Goal: Information Seeking & Learning: Learn about a topic

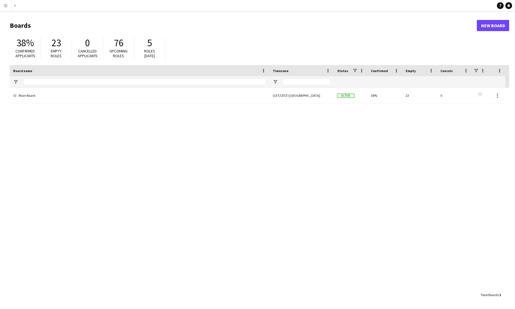
click at [6, 2] on button "Menu" at bounding box center [5, 5] width 11 height 11
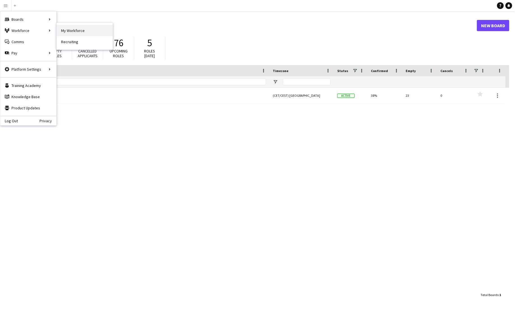
click at [72, 32] on link "My Workforce" at bounding box center [85, 30] width 56 height 11
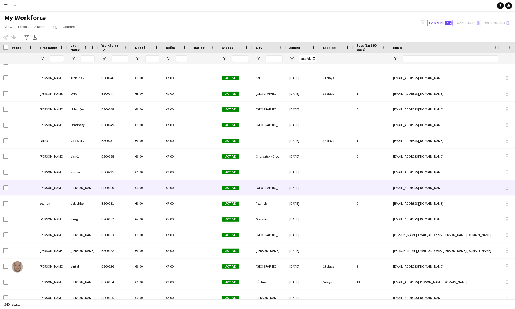
scroll to position [3178, 0]
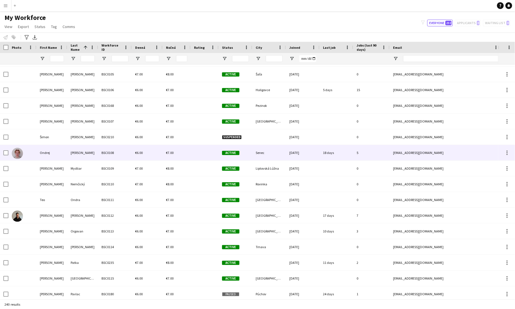
click at [50, 146] on div "Ondrej" at bounding box center [51, 152] width 31 height 15
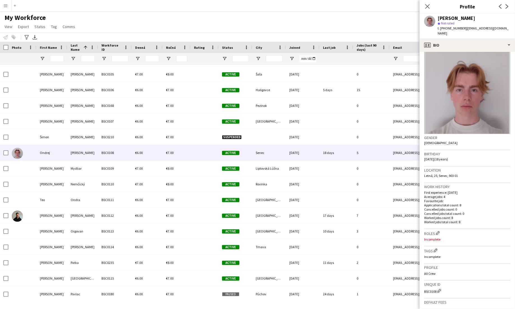
scroll to position [0, 0]
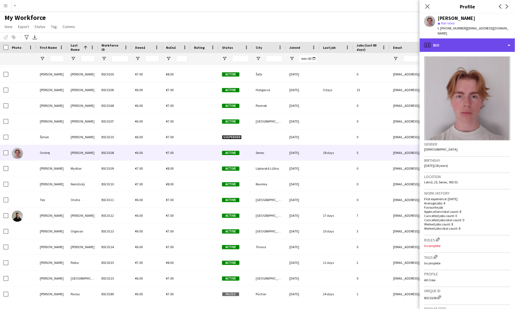
click at [322, 39] on div "profile Bio" at bounding box center [467, 44] width 95 height 13
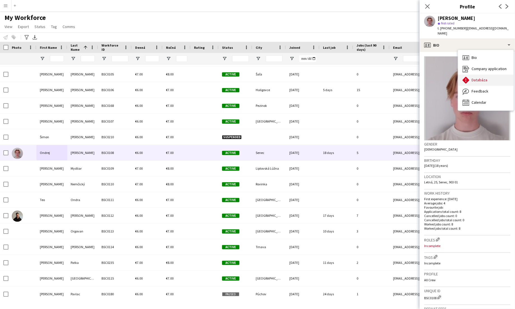
click at [322, 77] on span "Databáza" at bounding box center [480, 79] width 16 height 5
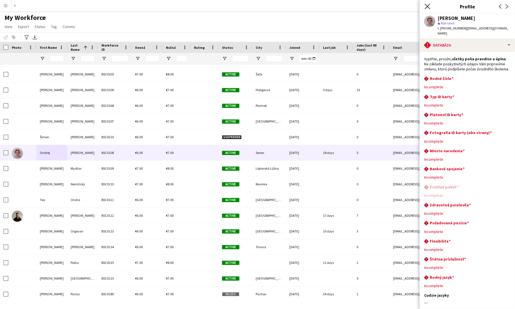
click at [322, 7] on icon "Close pop-in" at bounding box center [427, 6] width 5 height 5
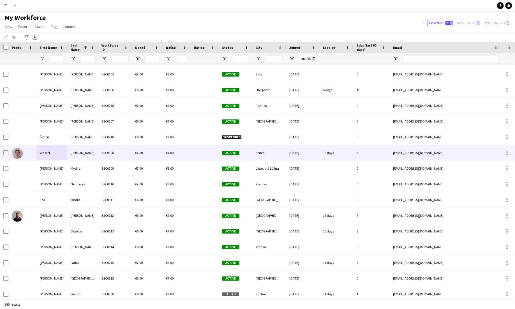
click at [171, 148] on div "€7.00" at bounding box center [177, 152] width 28 height 15
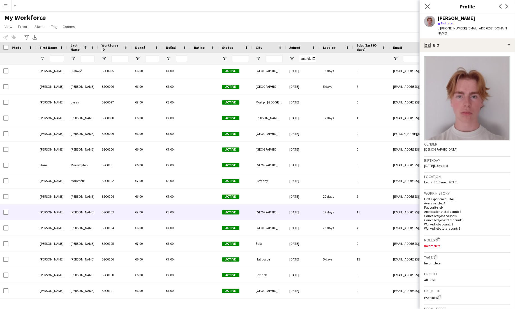
scroll to position [2165, 0]
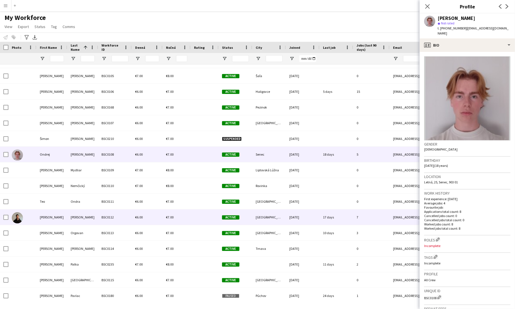
click at [100, 215] on div "BSC0112" at bounding box center [115, 217] width 34 height 15
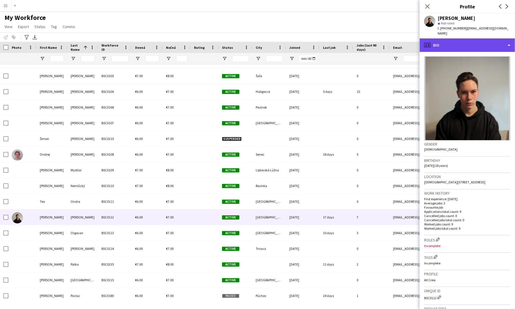
click at [322, 45] on div "profile Bio" at bounding box center [467, 44] width 95 height 13
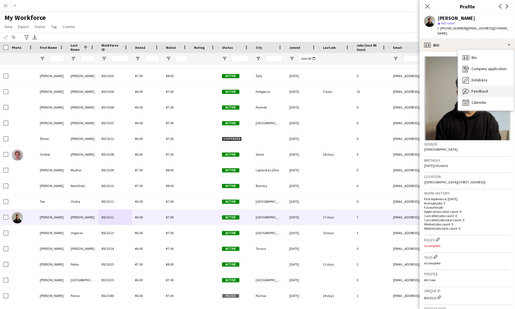
click at [322, 89] on span "Feedback" at bounding box center [480, 91] width 17 height 5
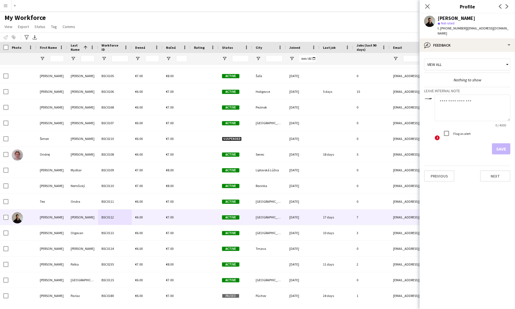
click at [322, 20] on div "[PERSON_NAME]" at bounding box center [457, 18] width 38 height 5
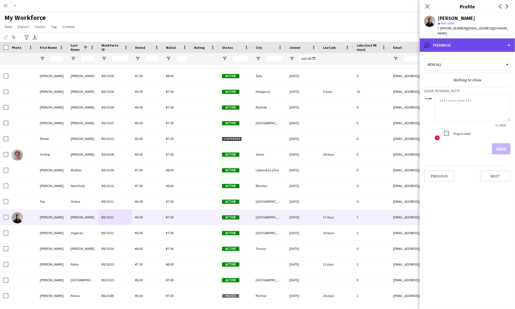
click at [322, 42] on div "bubble-pencil Feedback" at bounding box center [467, 44] width 95 height 13
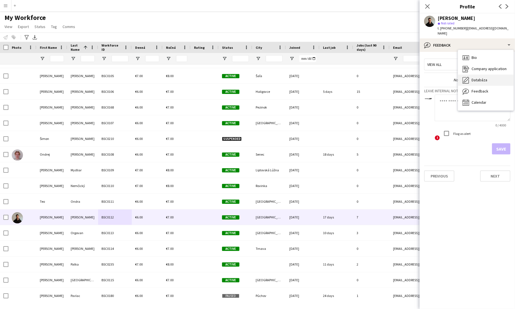
click at [322, 77] on span "Databáza" at bounding box center [480, 79] width 16 height 5
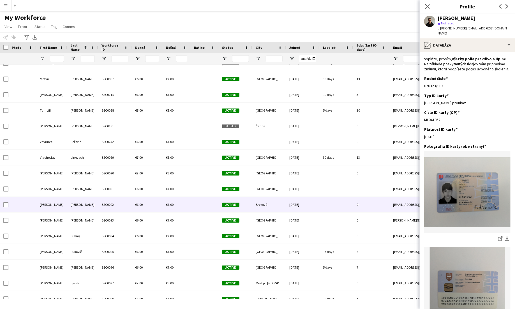
scroll to position [1975, 0]
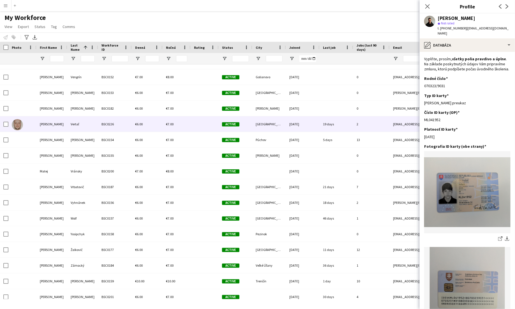
click at [81, 123] on div "Vertaľ" at bounding box center [82, 123] width 31 height 15
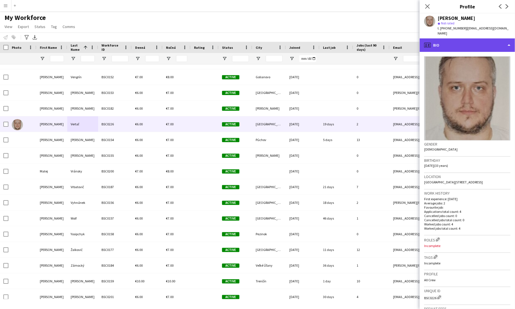
click at [322, 41] on div "profile Bio" at bounding box center [467, 44] width 95 height 13
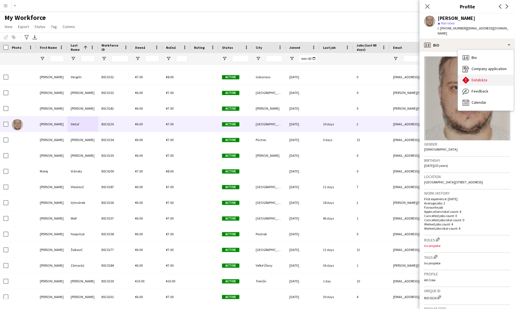
click at [322, 78] on div "Databáza Databáza" at bounding box center [486, 80] width 56 height 11
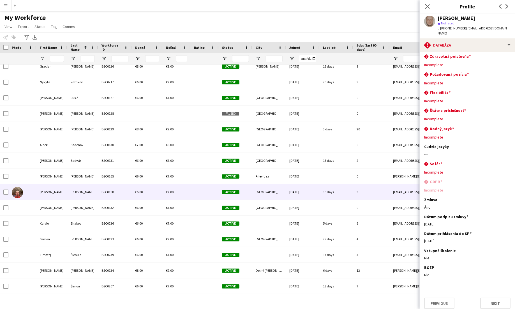
click at [128, 196] on div "BSC0198" at bounding box center [115, 191] width 34 height 15
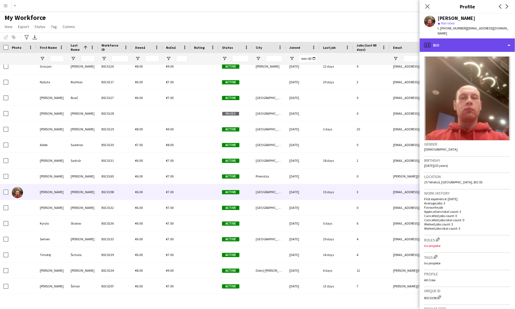
click at [322, 38] on div "profile Bio" at bounding box center [467, 44] width 95 height 13
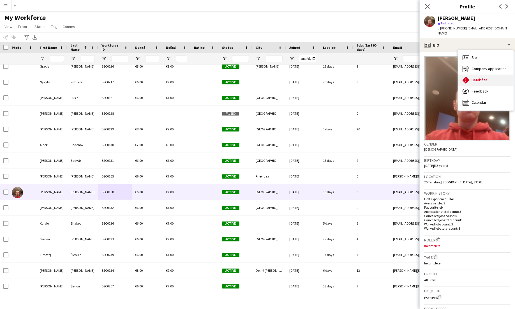
click at [322, 77] on span "Databáza" at bounding box center [480, 79] width 16 height 5
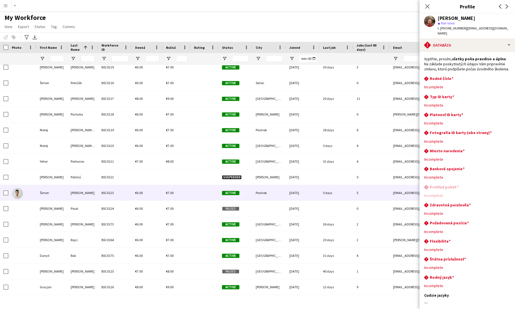
click at [85, 188] on div "[PERSON_NAME]" at bounding box center [82, 192] width 31 height 15
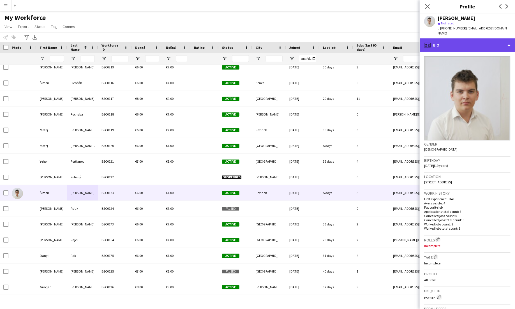
click at [322, 47] on div "profile Bio" at bounding box center [467, 44] width 95 height 13
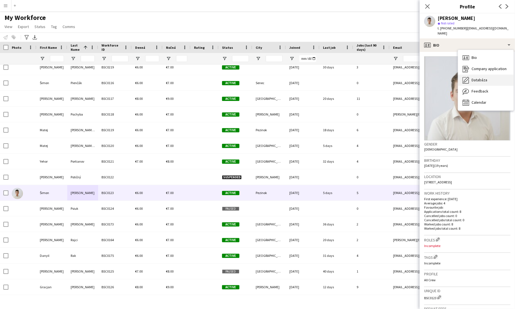
click at [322, 77] on span "Databáza" at bounding box center [480, 79] width 16 height 5
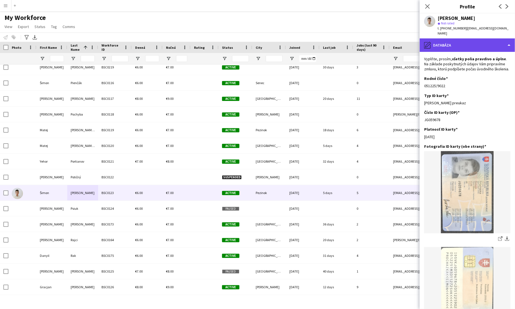
click at [322, 43] on div "pencil4 Databáza" at bounding box center [467, 44] width 95 height 13
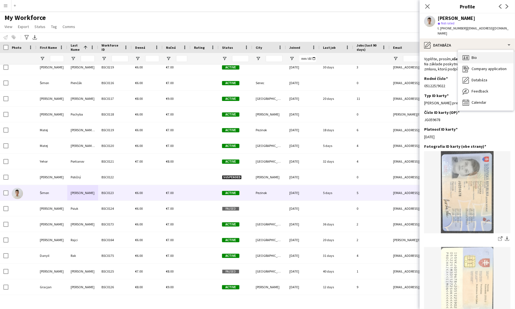
click at [322, 59] on div "Bio Bio" at bounding box center [486, 57] width 56 height 11
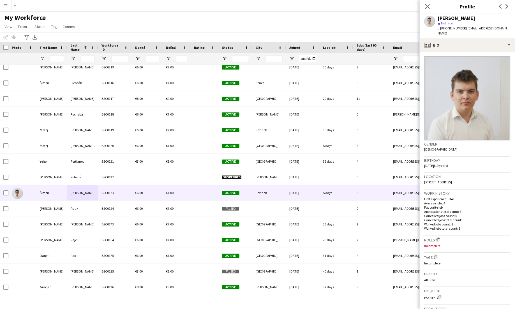
click at [322, 99] on img at bounding box center [467, 98] width 86 height 84
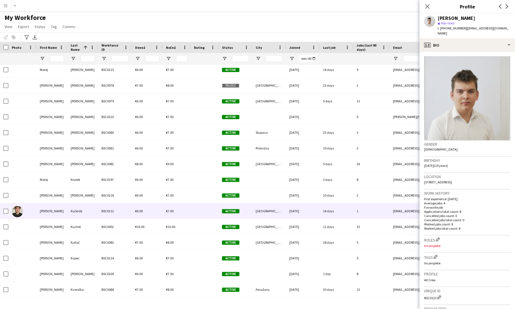
click at [89, 213] on div "Kučerák" at bounding box center [82, 210] width 31 height 15
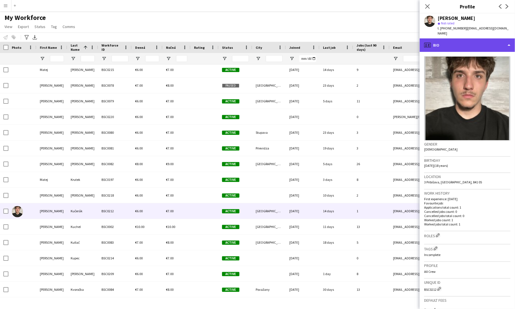
click at [322, 41] on div "profile Bio" at bounding box center [467, 44] width 95 height 13
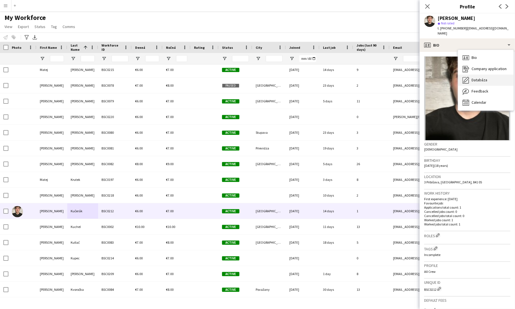
click at [322, 76] on div "Databáza Databáza" at bounding box center [486, 80] width 56 height 11
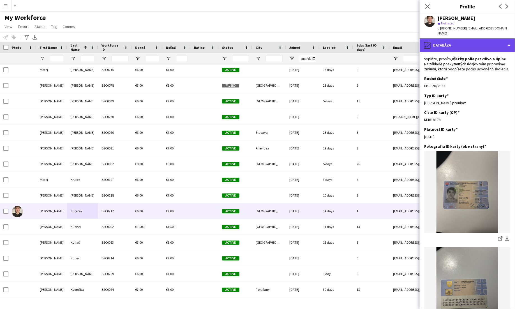
click at [322, 38] on div "pencil4 Databáza" at bounding box center [467, 44] width 95 height 13
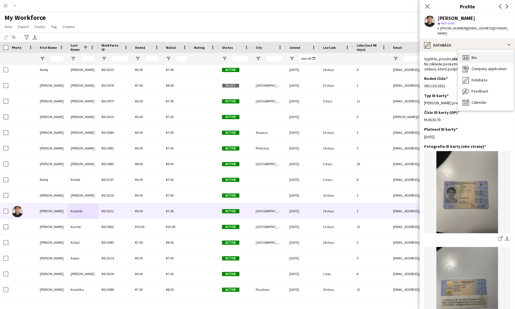
click at [322, 52] on div "Bio Bio" at bounding box center [486, 57] width 56 height 11
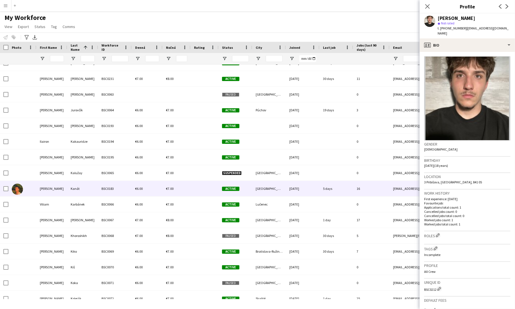
click at [127, 191] on div "BSC0183" at bounding box center [115, 188] width 34 height 15
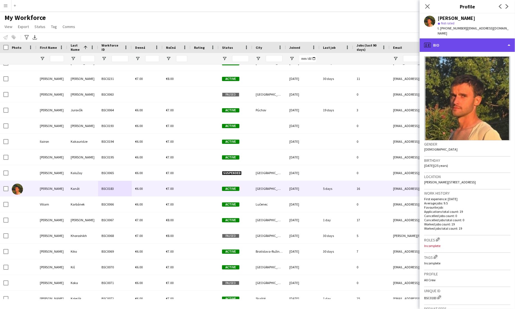
click at [322, 41] on div "profile Bio" at bounding box center [467, 44] width 95 height 13
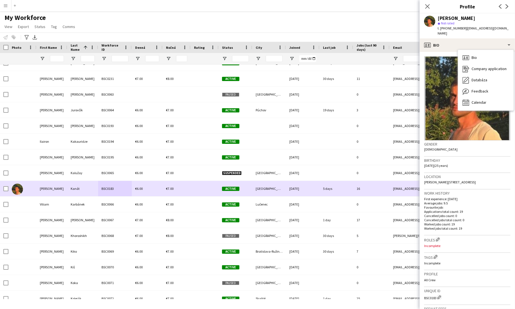
click at [155, 191] on div "€6.00" at bounding box center [147, 188] width 31 height 15
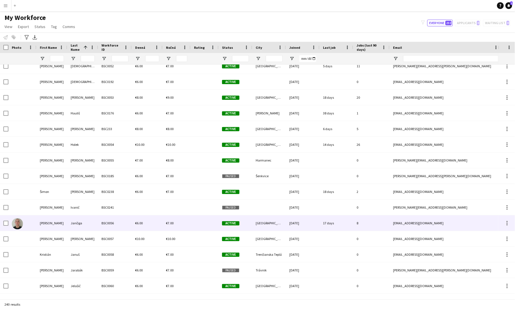
click at [133, 223] on div "€6.00" at bounding box center [147, 222] width 31 height 15
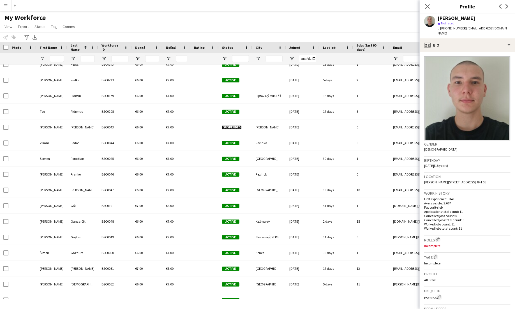
click at [322, 32] on div "[PERSON_NAME] star Not rated t. [PHONE_NUMBER] | [PERSON_NAME][EMAIL_ADDRESS][D…" at bounding box center [467, 25] width 95 height 25
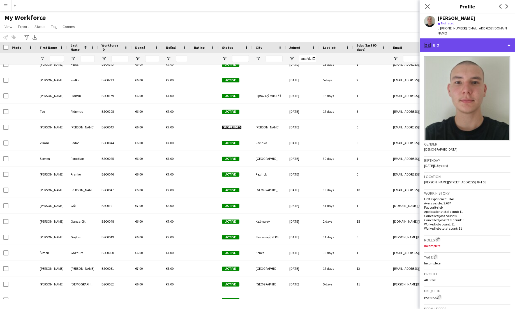
click at [322, 38] on div "profile Bio" at bounding box center [467, 44] width 95 height 13
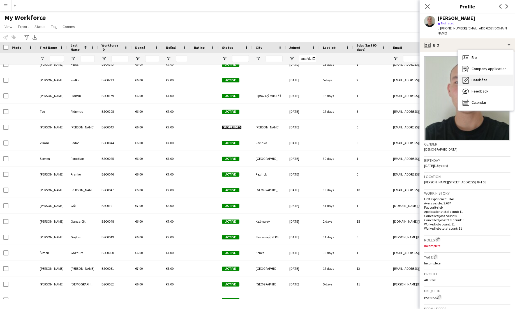
click at [322, 79] on div "Databáza Databáza" at bounding box center [486, 80] width 56 height 11
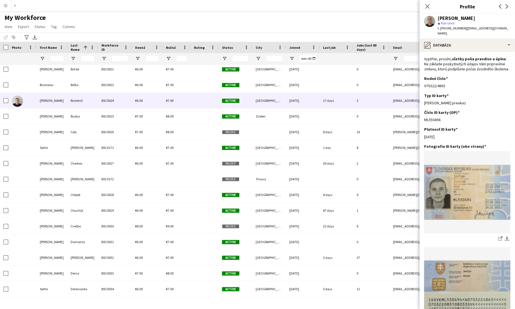
click at [115, 102] on div "BSC0024" at bounding box center [115, 100] width 34 height 15
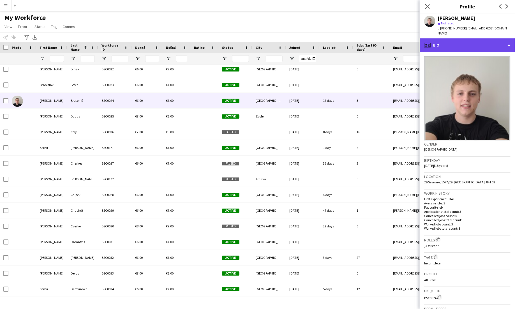
click at [322, 38] on div "profile Bio" at bounding box center [467, 44] width 95 height 13
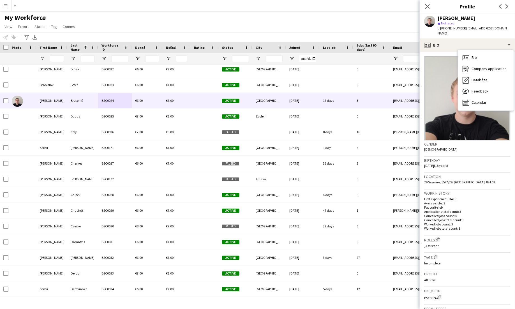
click at [322, 158] on h3 "Birthday" at bounding box center [467, 160] width 86 height 5
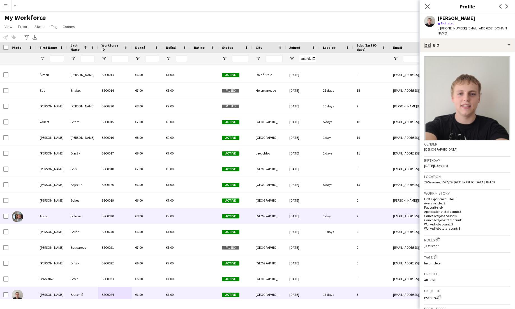
click at [106, 214] on div "BSC0020" at bounding box center [115, 215] width 34 height 15
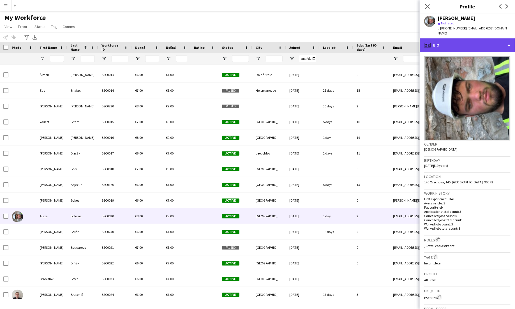
click at [322, 44] on div "profile Bio" at bounding box center [467, 44] width 95 height 13
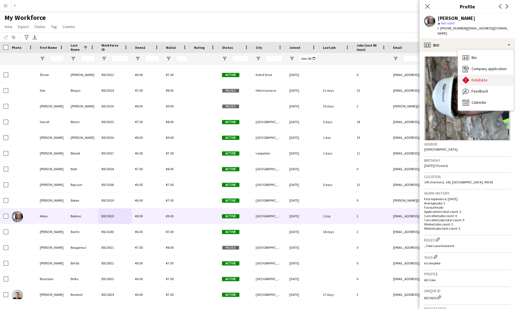
click at [322, 77] on span "Databáza" at bounding box center [480, 79] width 16 height 5
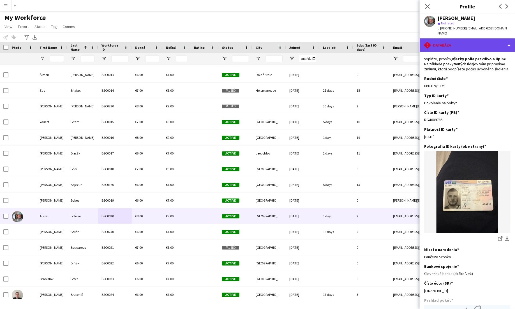
click at [322, 45] on div "rhombus-alert Databáza" at bounding box center [467, 44] width 95 height 13
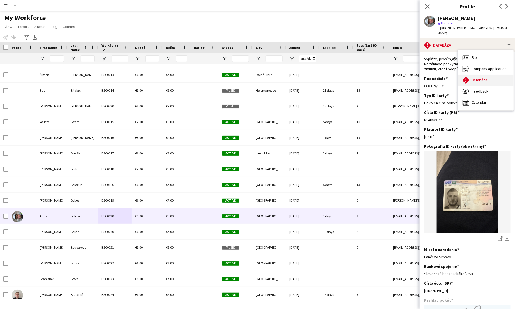
click at [322, 75] on div "Databáza Databáza" at bounding box center [486, 80] width 56 height 11
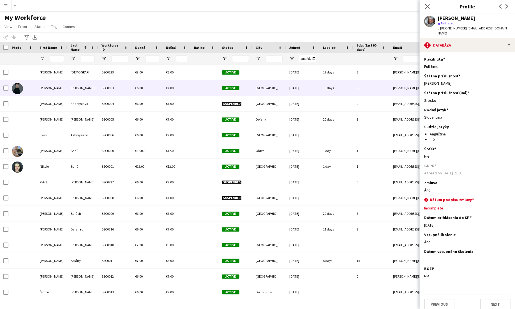
click at [77, 84] on div "[PERSON_NAME]" at bounding box center [82, 87] width 31 height 15
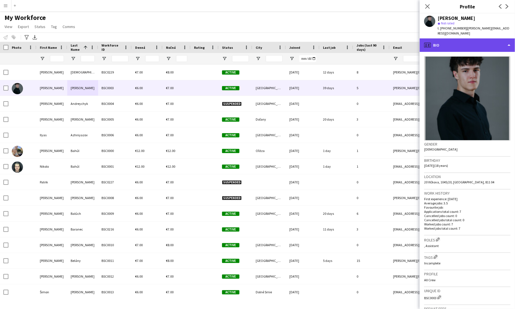
click at [322, 48] on div "profile Bio" at bounding box center [467, 44] width 95 height 13
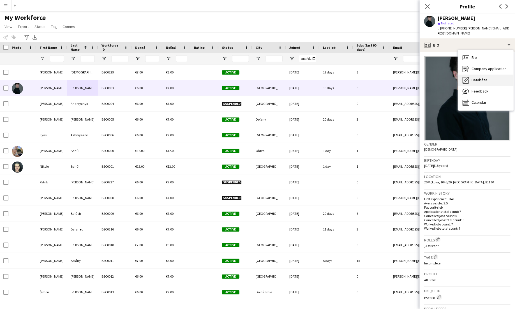
click at [322, 79] on span "Databáza" at bounding box center [480, 79] width 16 height 5
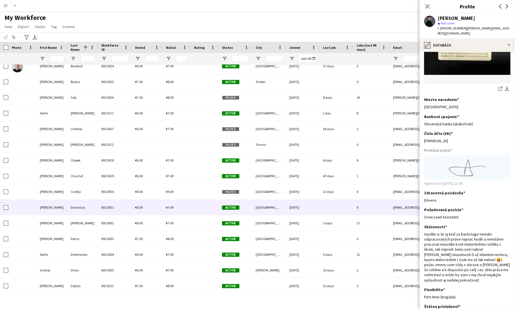
scroll to position [484, 0]
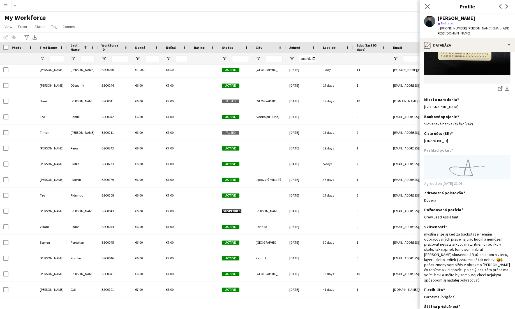
click at [6, 4] on app-icon "Menu" at bounding box center [5, 5] width 4 height 4
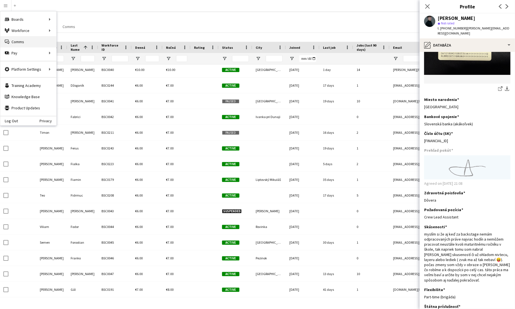
click at [28, 43] on link "Comms Comms" at bounding box center [28, 41] width 56 height 11
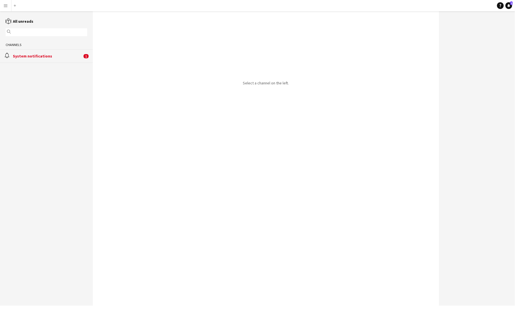
click at [7, 9] on button "Menu" at bounding box center [5, 5] width 11 height 11
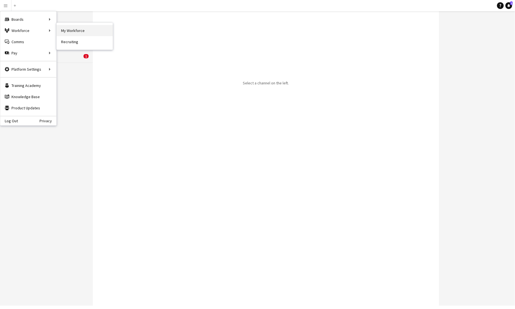
click at [74, 33] on link "My Workforce" at bounding box center [85, 30] width 56 height 11
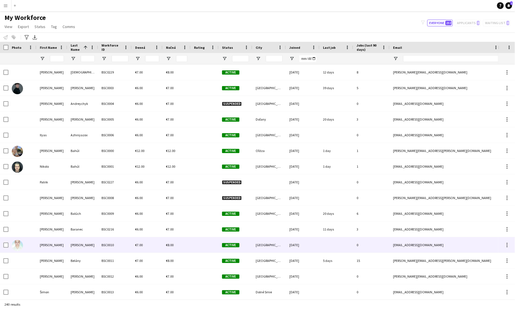
click at [69, 247] on div "[PERSON_NAME]" at bounding box center [82, 244] width 31 height 15
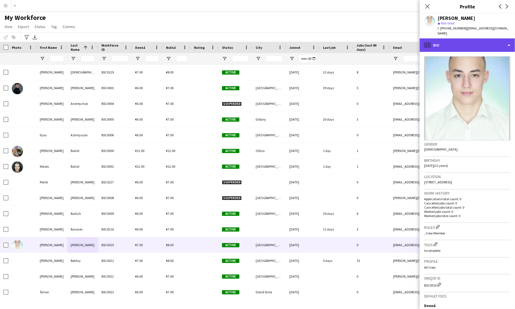
click at [322, 41] on div "profile Bio" at bounding box center [467, 44] width 95 height 13
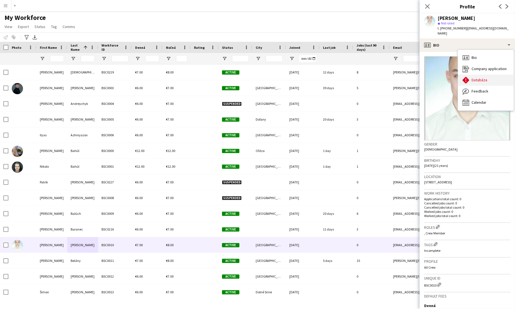
click at [322, 78] on div "Databáza Databáza" at bounding box center [486, 80] width 56 height 11
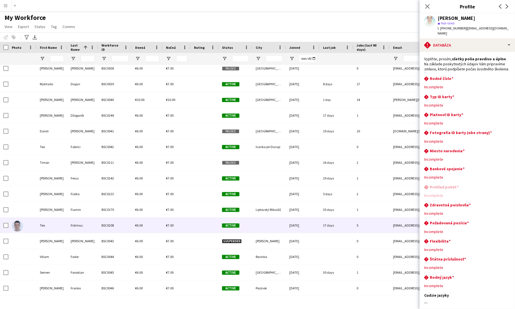
click at [72, 225] on div "Fidrmuc" at bounding box center [82, 225] width 31 height 15
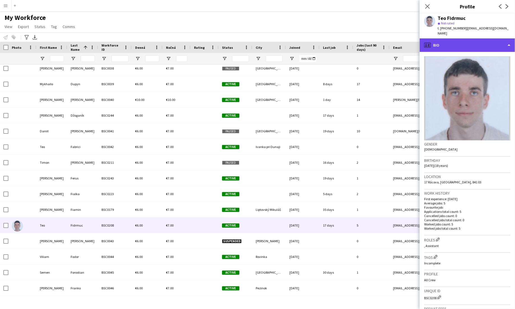
click at [322, 43] on div "profile Bio" at bounding box center [467, 44] width 95 height 13
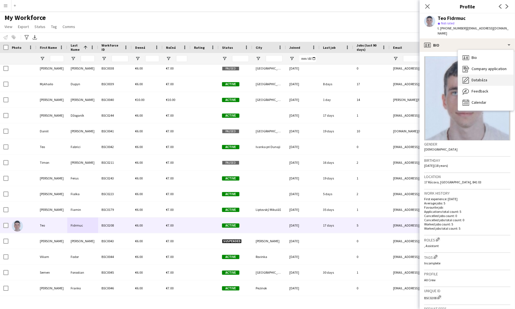
click at [322, 75] on div "Databáza Databáza" at bounding box center [486, 80] width 56 height 11
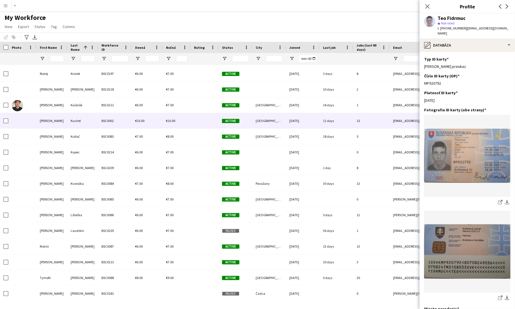
click at [75, 104] on div "Kučerák" at bounding box center [82, 104] width 31 height 15
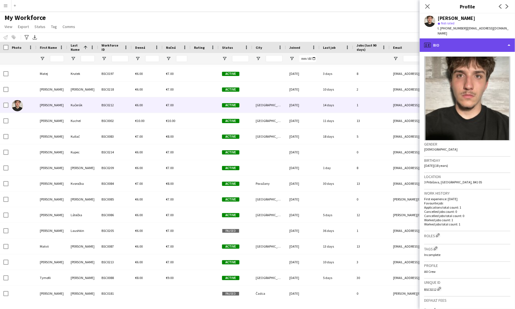
click at [322, 38] on div "profile Bio" at bounding box center [467, 44] width 95 height 13
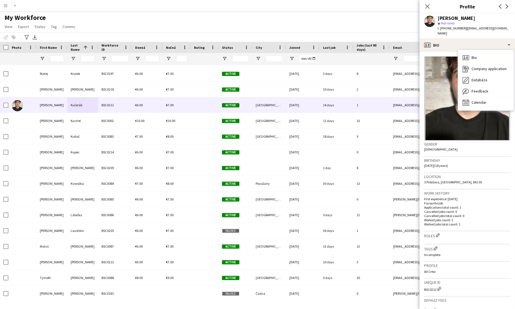
click at [322, 133] on img at bounding box center [467, 98] width 86 height 84
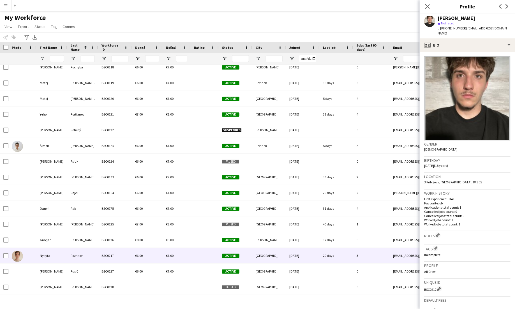
click at [79, 258] on div "Rozhkov" at bounding box center [82, 255] width 31 height 15
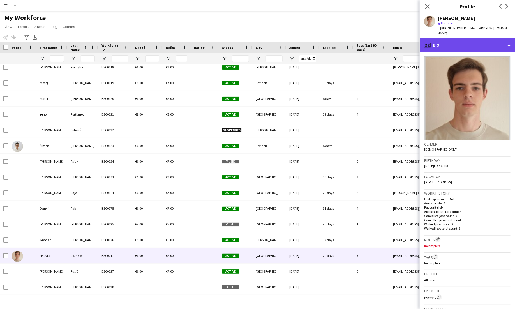
click at [322, 38] on div "profile Bio" at bounding box center [467, 44] width 95 height 13
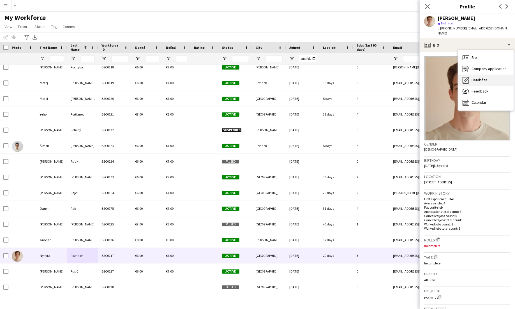
click at [322, 78] on div "Databáza Databáza" at bounding box center [486, 80] width 56 height 11
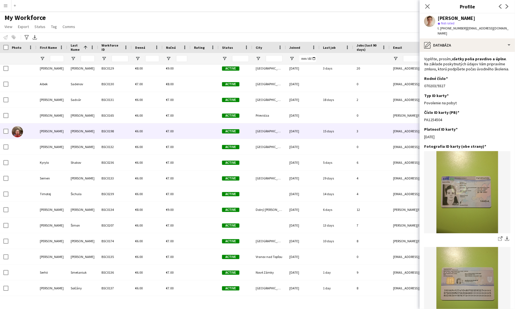
click at [68, 134] on div "[PERSON_NAME]" at bounding box center [82, 130] width 31 height 15
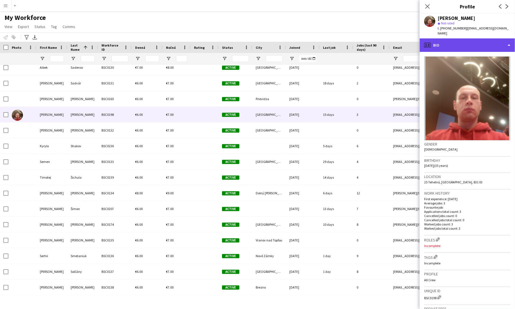
click at [322, 42] on div "profile Bio" at bounding box center [467, 44] width 95 height 13
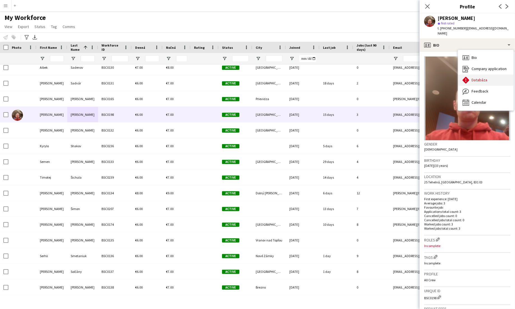
click at [322, 79] on div "Databáza Databáza" at bounding box center [486, 80] width 56 height 11
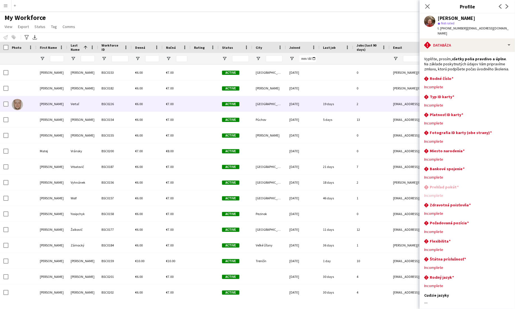
click at [87, 106] on div "Vertaľ" at bounding box center [82, 103] width 31 height 15
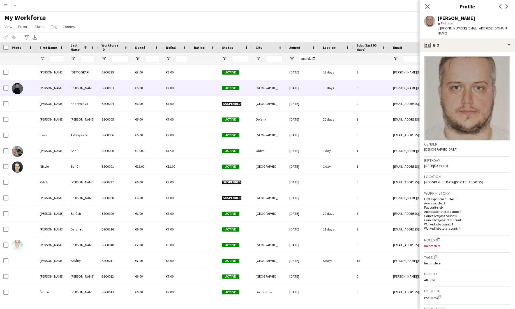
click at [59, 88] on div "[PERSON_NAME]" at bounding box center [51, 87] width 31 height 15
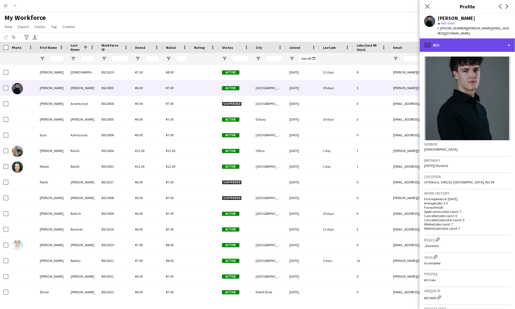
click at [322, 49] on div "profile Bio" at bounding box center [467, 44] width 95 height 13
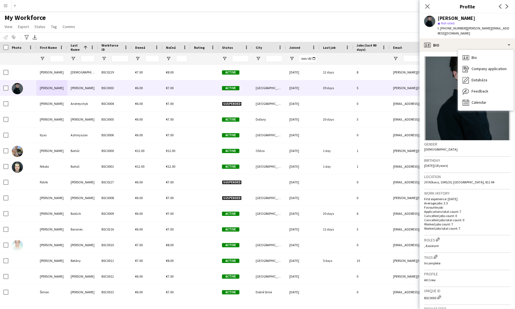
click at [156, 10] on app-navbar "Menu Boards Boards Boards All jobs Status Workforce Workforce My Workforce Recr…" at bounding box center [257, 5] width 515 height 11
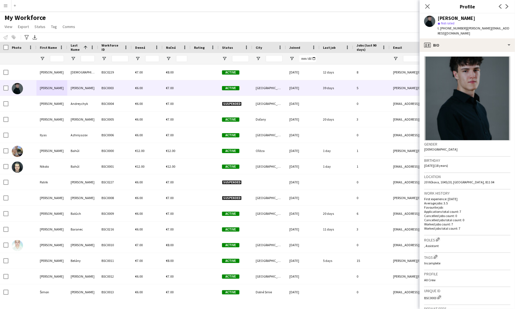
click at [11, 8] on button "Menu" at bounding box center [5, 5] width 11 height 11
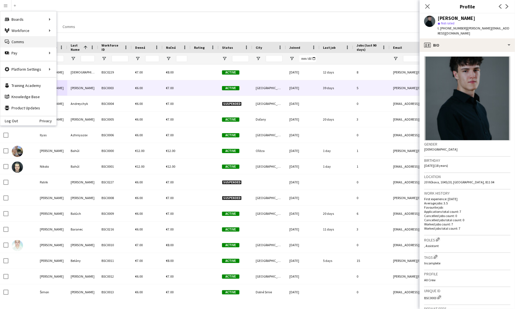
click at [21, 45] on link "Comms Comms" at bounding box center [28, 41] width 56 height 11
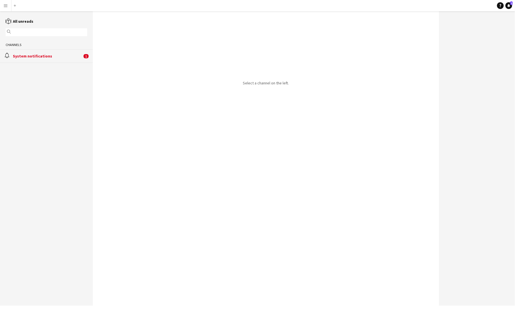
click at [8, 10] on button "Menu" at bounding box center [5, 5] width 11 height 11
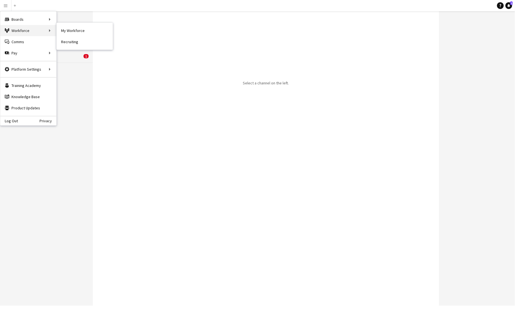
click at [35, 31] on div "Workforce Workforce" at bounding box center [28, 30] width 56 height 11
click at [67, 29] on link "My Workforce" at bounding box center [85, 30] width 56 height 11
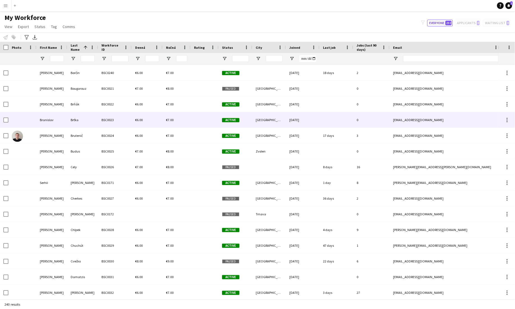
scroll to position [386, 0]
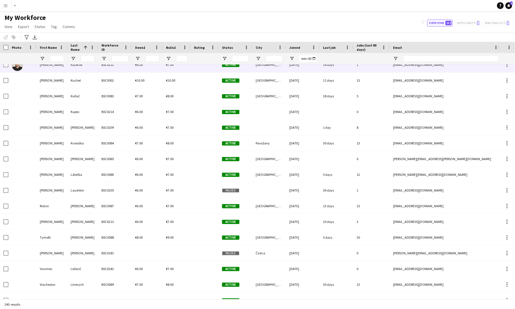
click at [55, 66] on div "[PERSON_NAME]" at bounding box center [51, 64] width 31 height 15
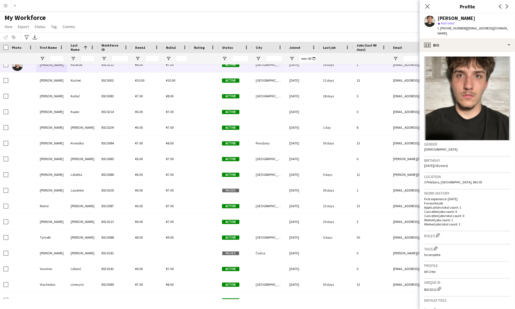
click at [322, 52] on app-crew-profile-bio "Gender [DEMOGRAPHIC_DATA] Birthday [DEMOGRAPHIC_DATA] (18 years) Location 3 [GE…" at bounding box center [467, 180] width 95 height 257
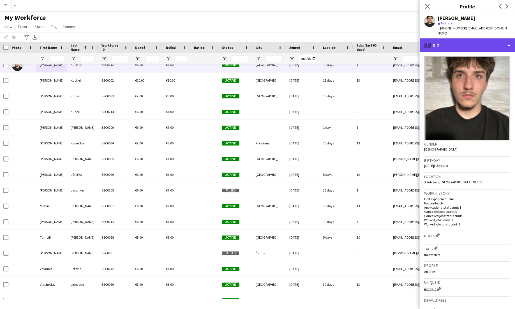
click at [322, 43] on div "profile Bio" at bounding box center [467, 44] width 95 height 13
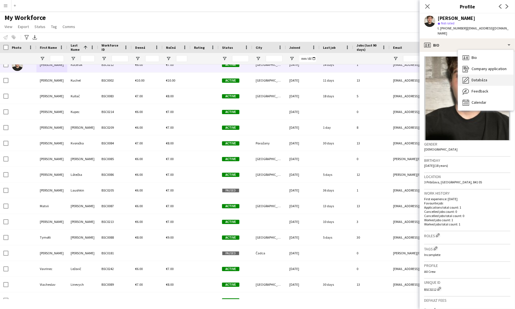
click at [322, 77] on span "Databáza" at bounding box center [480, 79] width 16 height 5
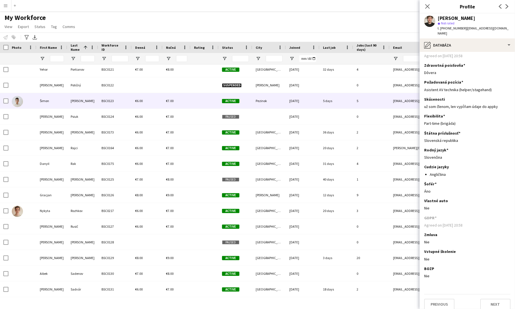
click at [68, 100] on div "[PERSON_NAME]" at bounding box center [82, 100] width 31 height 15
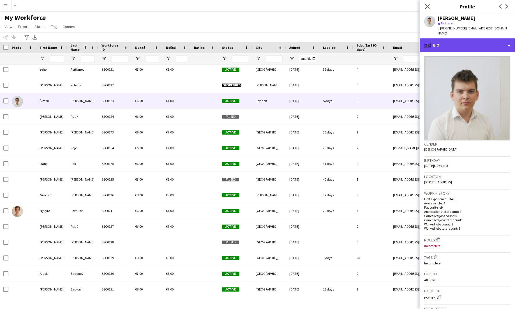
click at [322, 46] on div "profile Bio" at bounding box center [467, 44] width 95 height 13
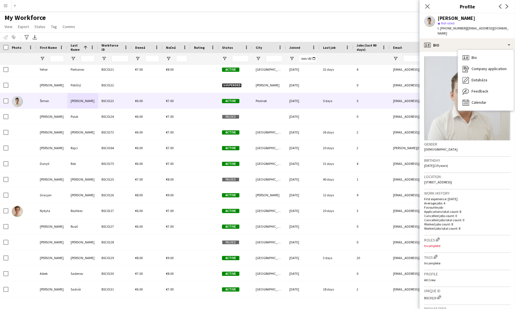
click at [322, 109] on div "Bio Bio Company application Company application Databáza Databáza Feedback Feed…" at bounding box center [486, 80] width 56 height 61
click at [322, 120] on img at bounding box center [467, 98] width 86 height 84
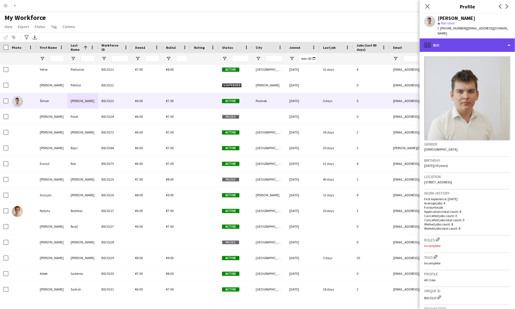
click at [322, 42] on div "profile Bio" at bounding box center [467, 44] width 95 height 13
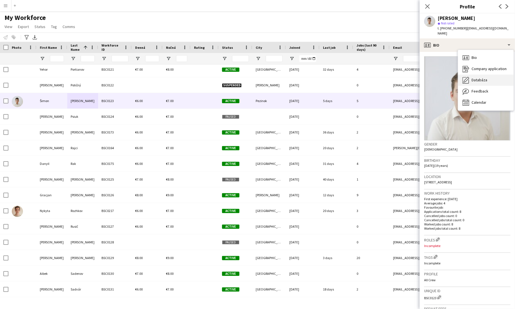
click at [322, 77] on span "Databáza" at bounding box center [480, 79] width 16 height 5
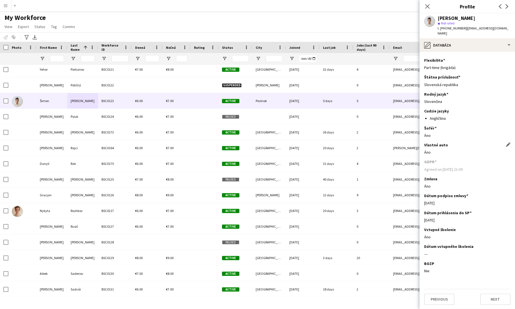
click at [322, 152] on div "Áno" at bounding box center [467, 152] width 86 height 5
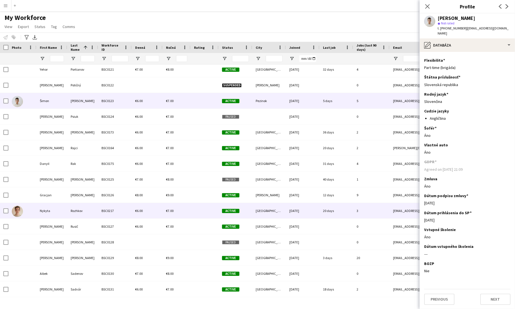
click at [157, 205] on div "€6.00" at bounding box center [147, 210] width 31 height 15
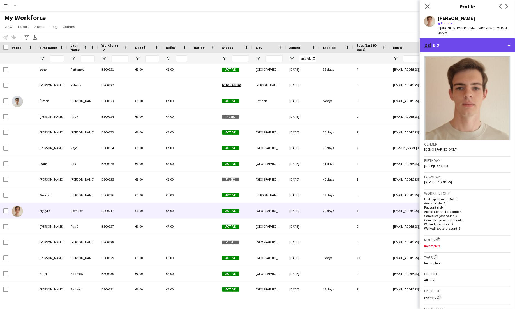
click at [322, 38] on div "profile Bio" at bounding box center [467, 44] width 95 height 13
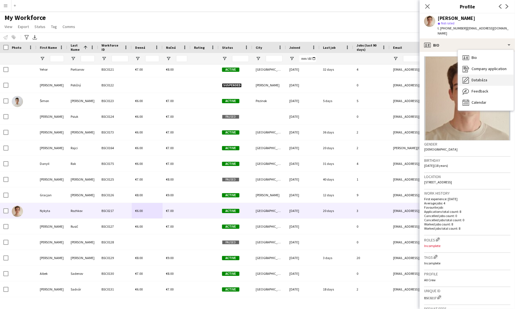
click at [322, 77] on span "Databáza" at bounding box center [480, 79] width 16 height 5
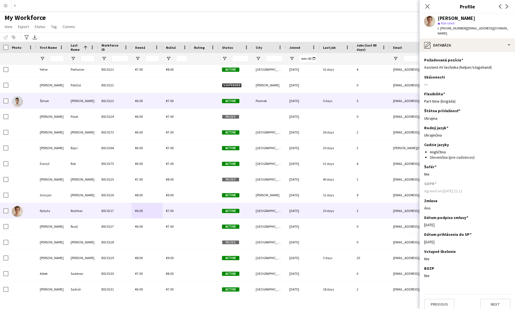
click at [80, 102] on div "[PERSON_NAME]" at bounding box center [82, 100] width 31 height 15
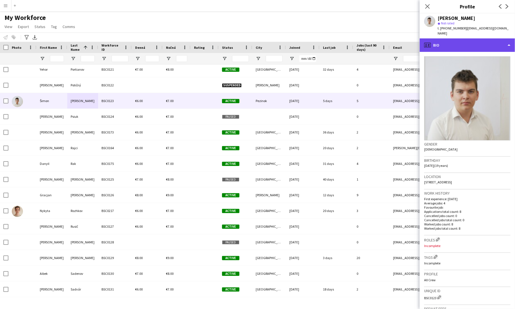
click at [322, 44] on div "profile Bio" at bounding box center [467, 44] width 95 height 13
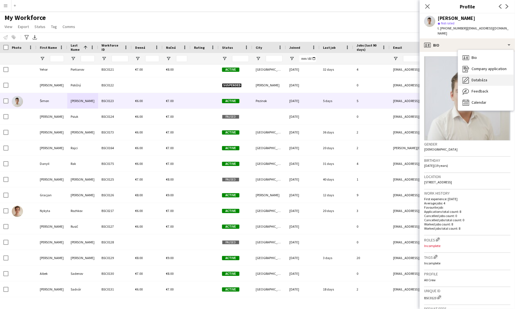
click at [322, 77] on span "Databáza" at bounding box center [480, 79] width 16 height 5
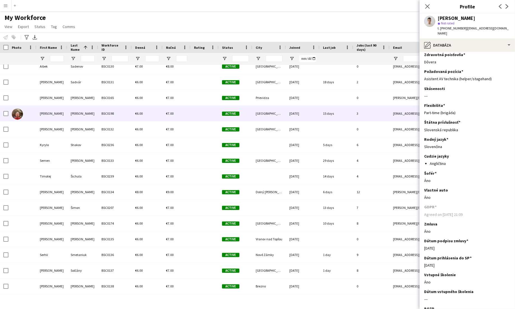
click at [104, 110] on div "BSC0198" at bounding box center [115, 113] width 34 height 15
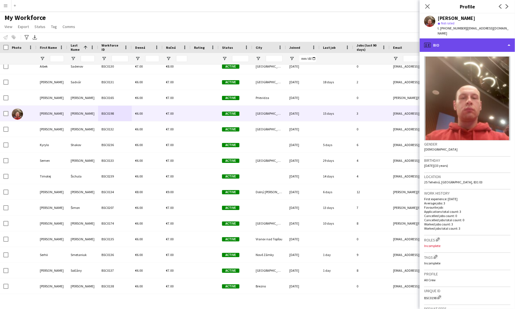
click at [322, 44] on div "profile Bio" at bounding box center [467, 44] width 95 height 13
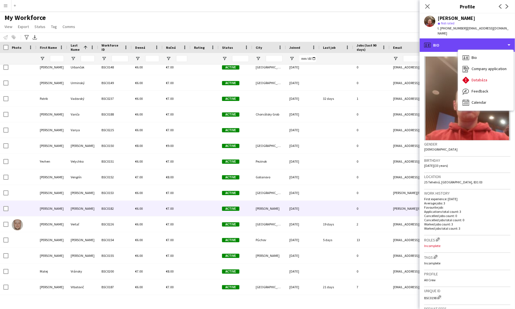
scroll to position [3476, 0]
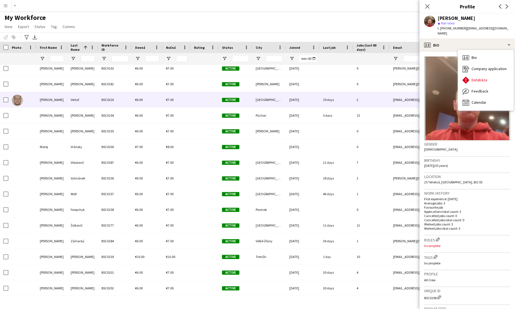
click at [88, 107] on div "Vertaľ" at bounding box center [82, 99] width 31 height 15
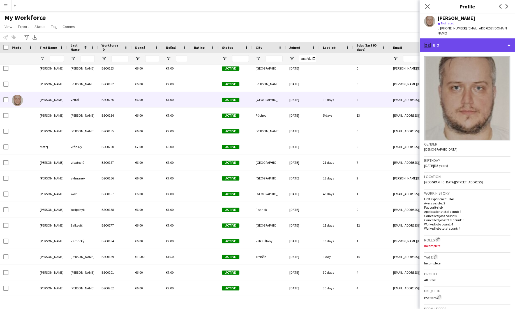
click at [322, 40] on div "profile Bio" at bounding box center [467, 44] width 95 height 13
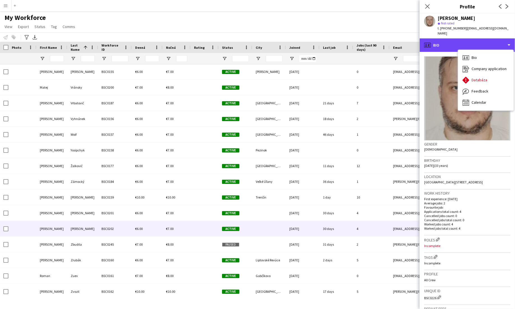
scroll to position [3535, 0]
